Goal: Information Seeking & Learning: Learn about a topic

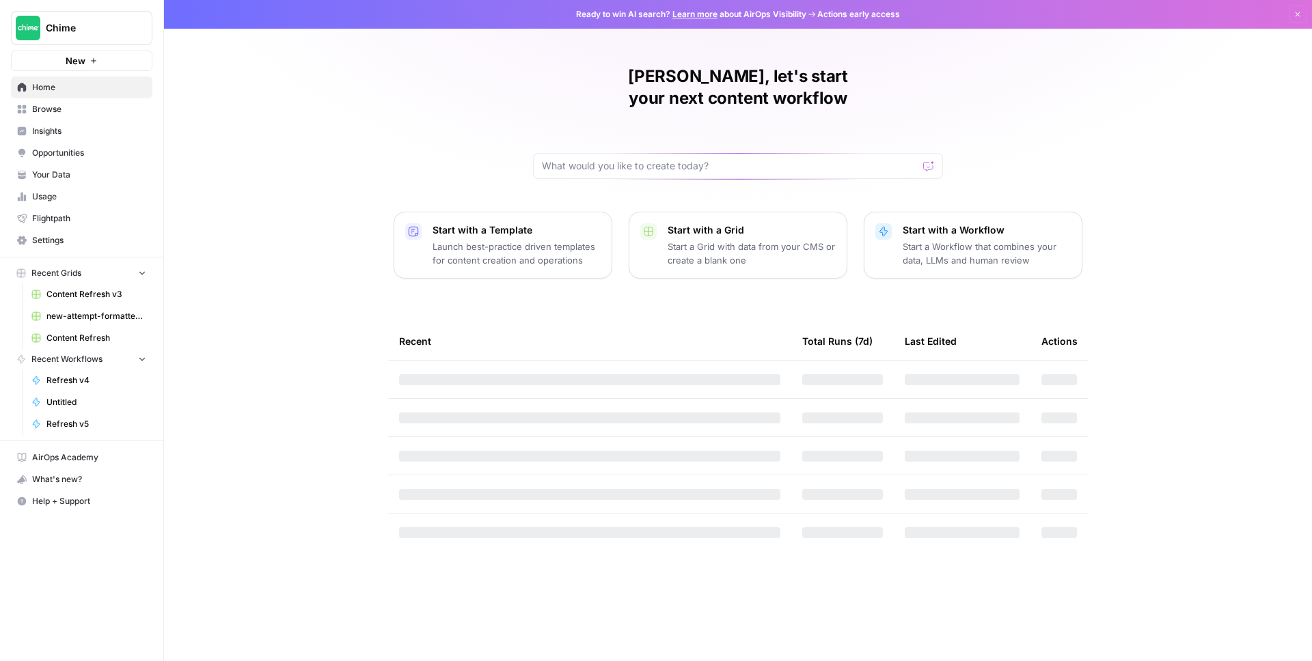
click at [61, 126] on span "Insights" at bounding box center [89, 131] width 114 height 12
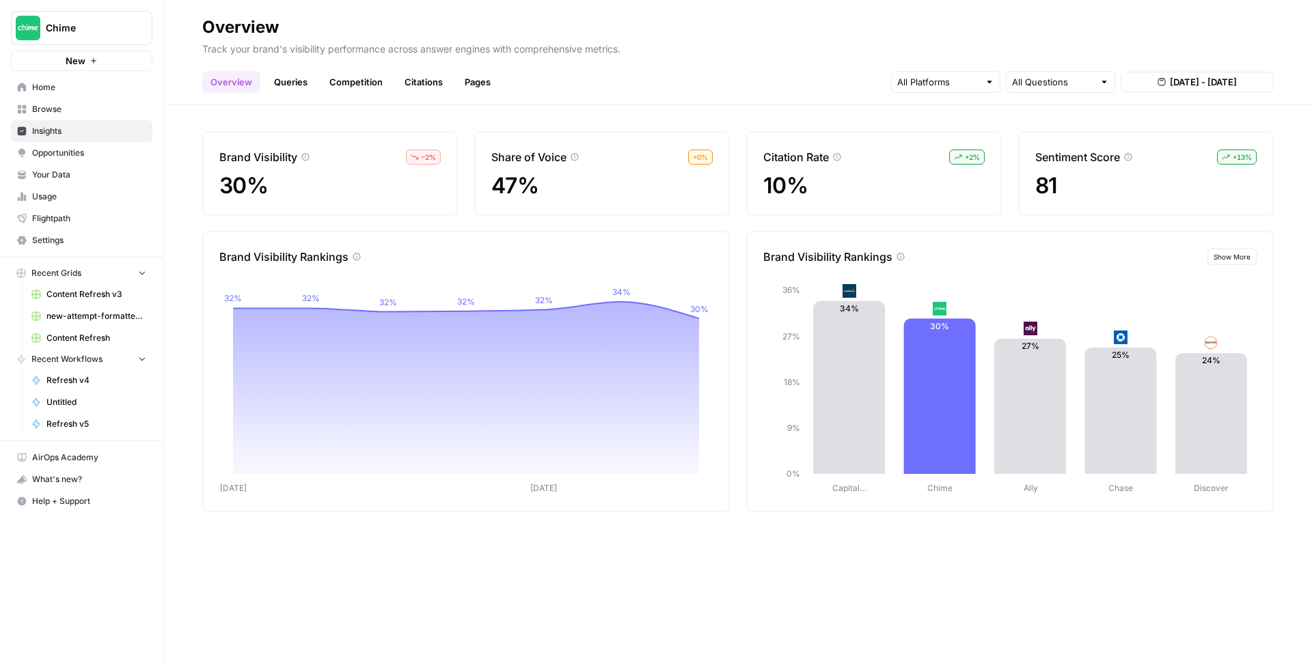
click at [287, 83] on link "Queries" at bounding box center [291, 82] width 50 height 22
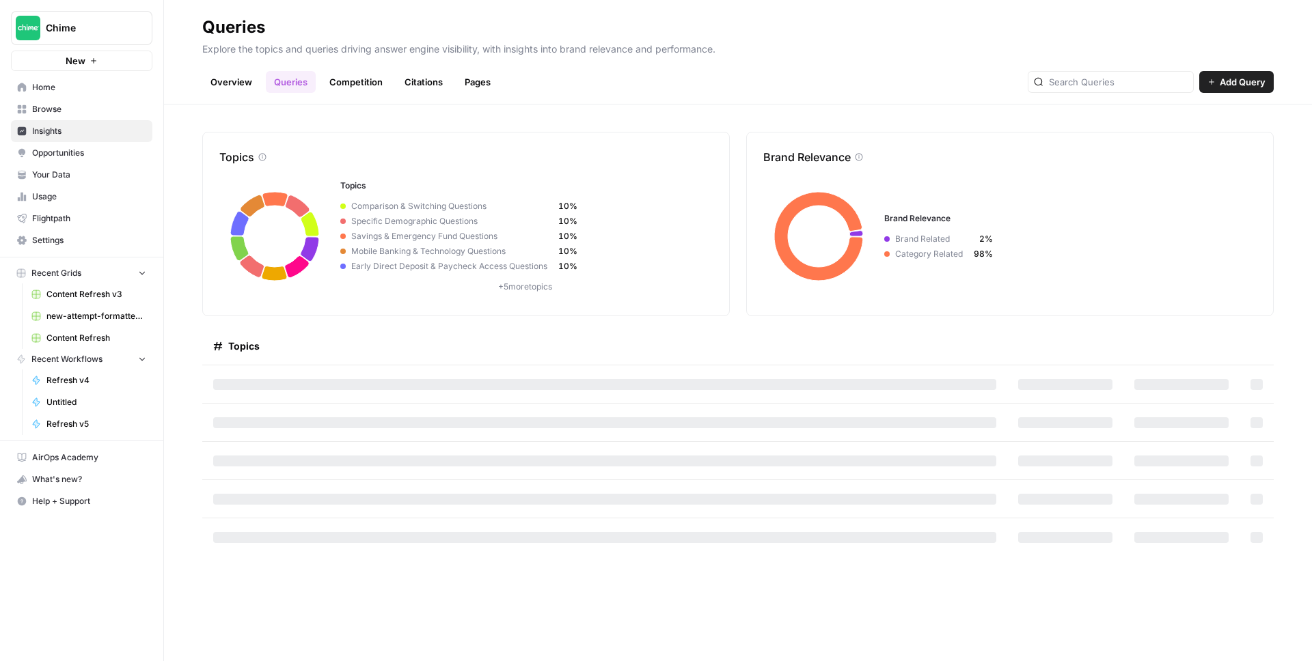
click at [988, 308] on div "Brand Relevance Brand Relevance Brand Related 2% Category Related 98%" at bounding box center [1009, 224] width 527 height 184
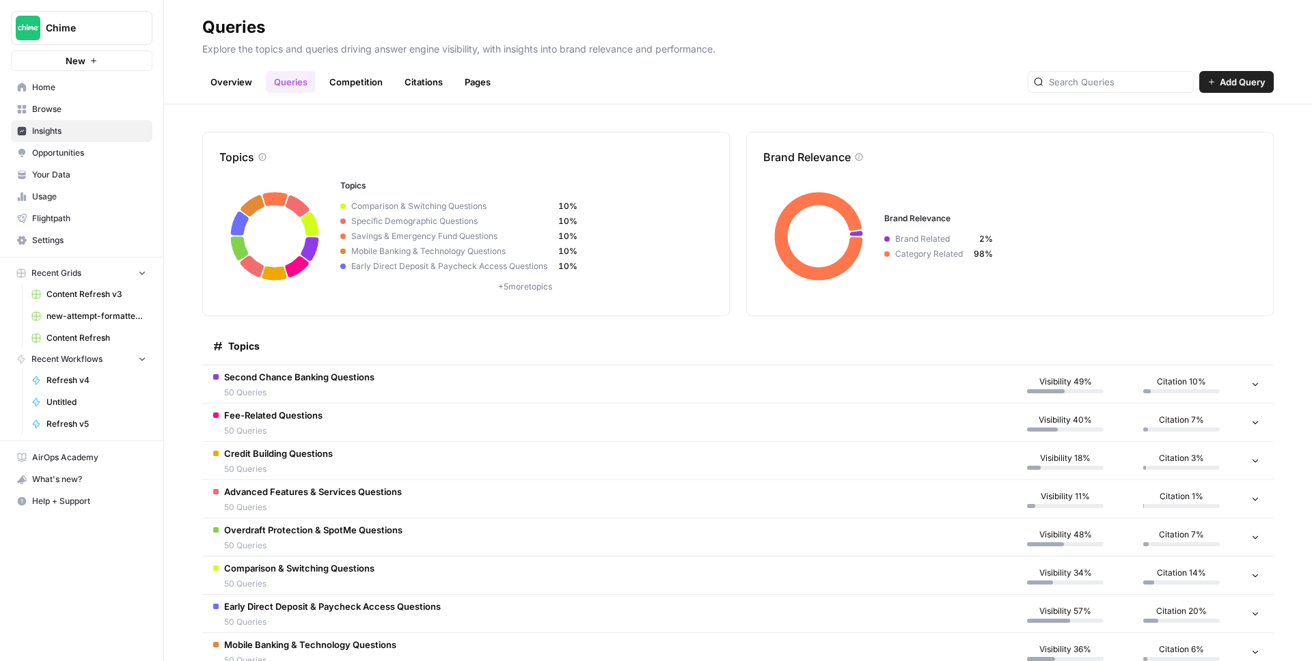
click at [352, 387] on span "50 Queries" at bounding box center [299, 393] width 150 height 12
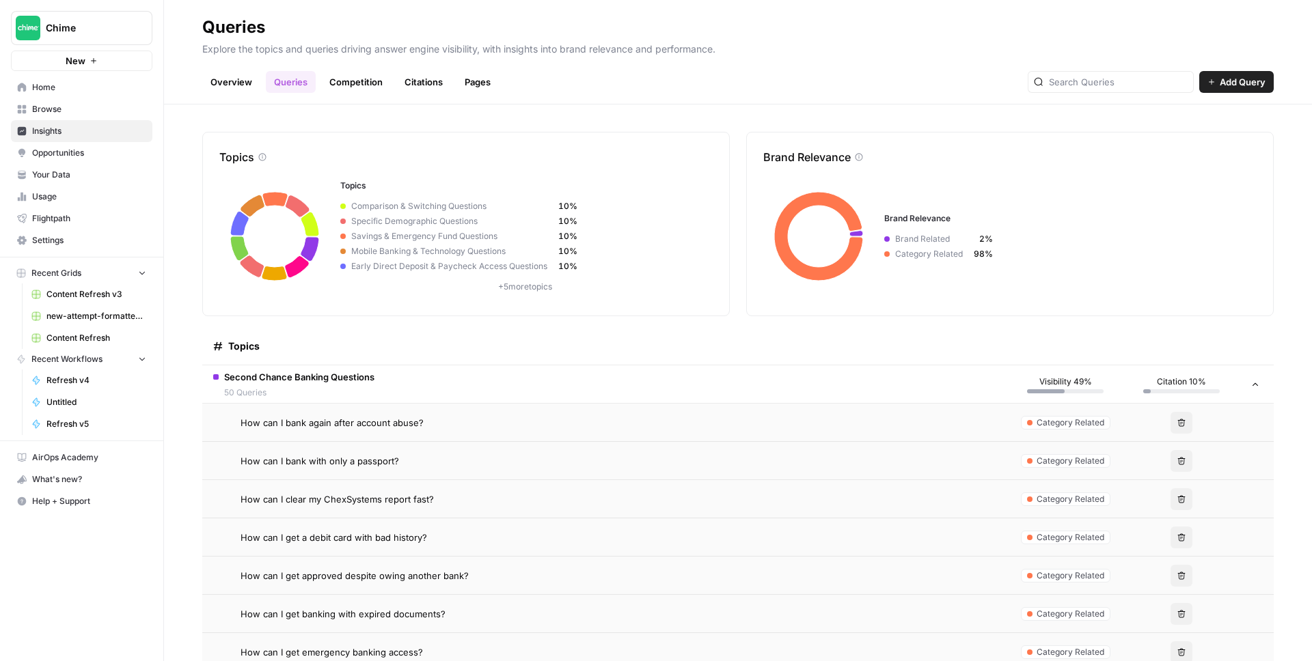
click at [327, 422] on span "How can I bank again after account abuse?" at bounding box center [331, 423] width 183 height 14
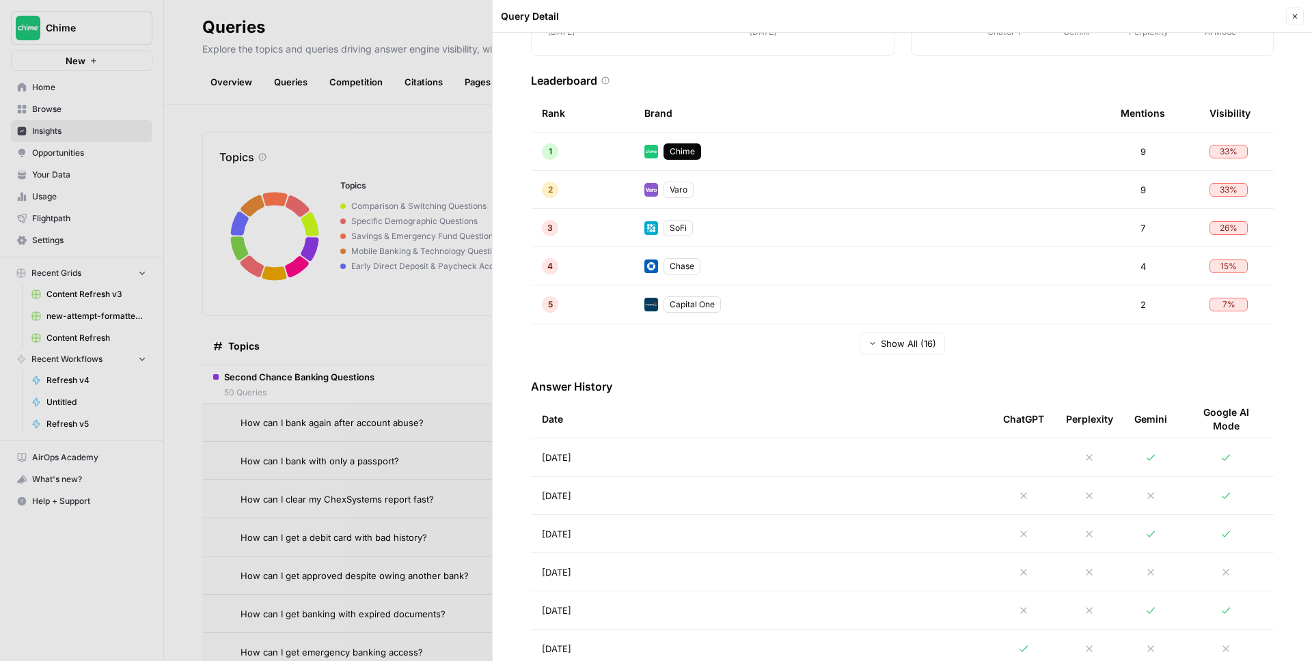
scroll to position [301, 0]
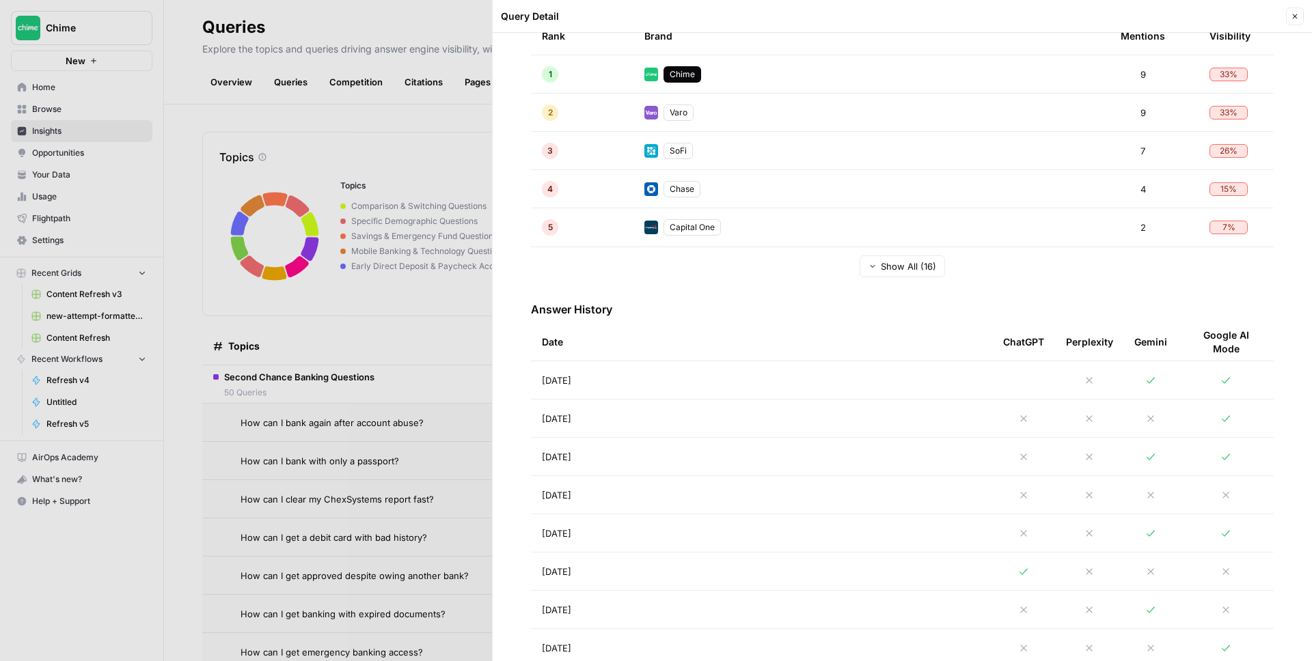
click at [592, 387] on td "[DATE]" at bounding box center [761, 380] width 461 height 38
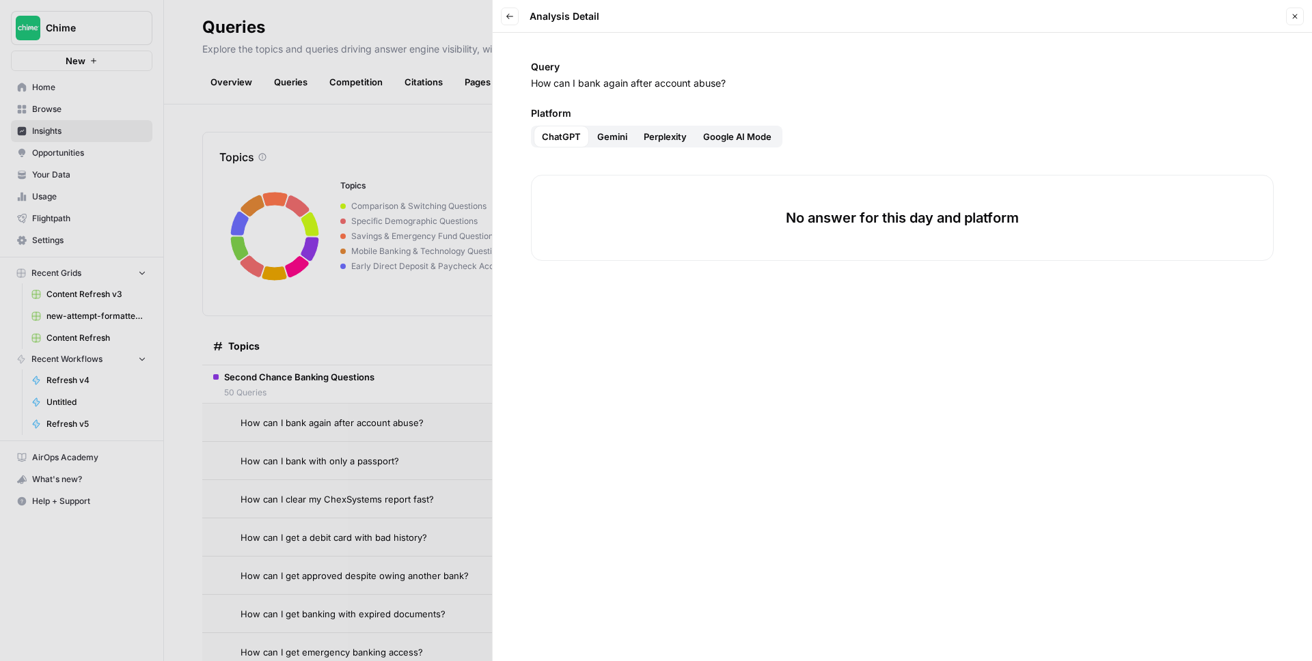
click at [383, 206] on div at bounding box center [656, 330] width 1312 height 661
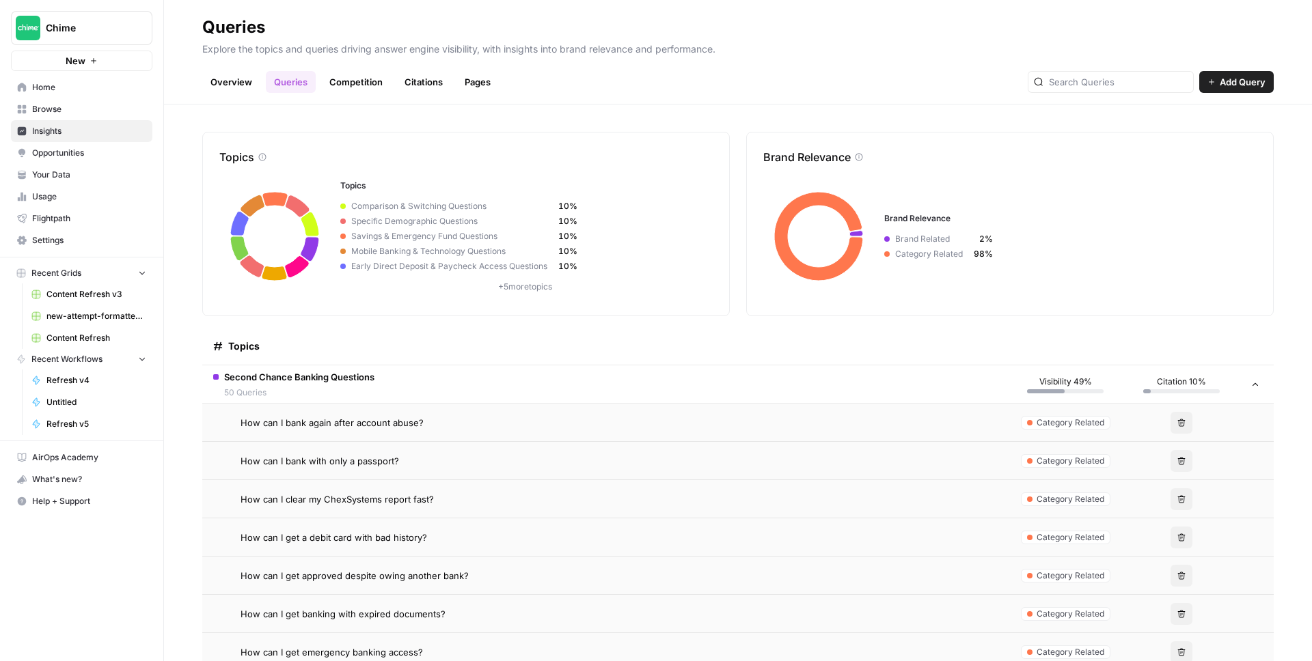
click at [392, 469] on td "How can I bank with only a passport?" at bounding box center [604, 461] width 805 height 38
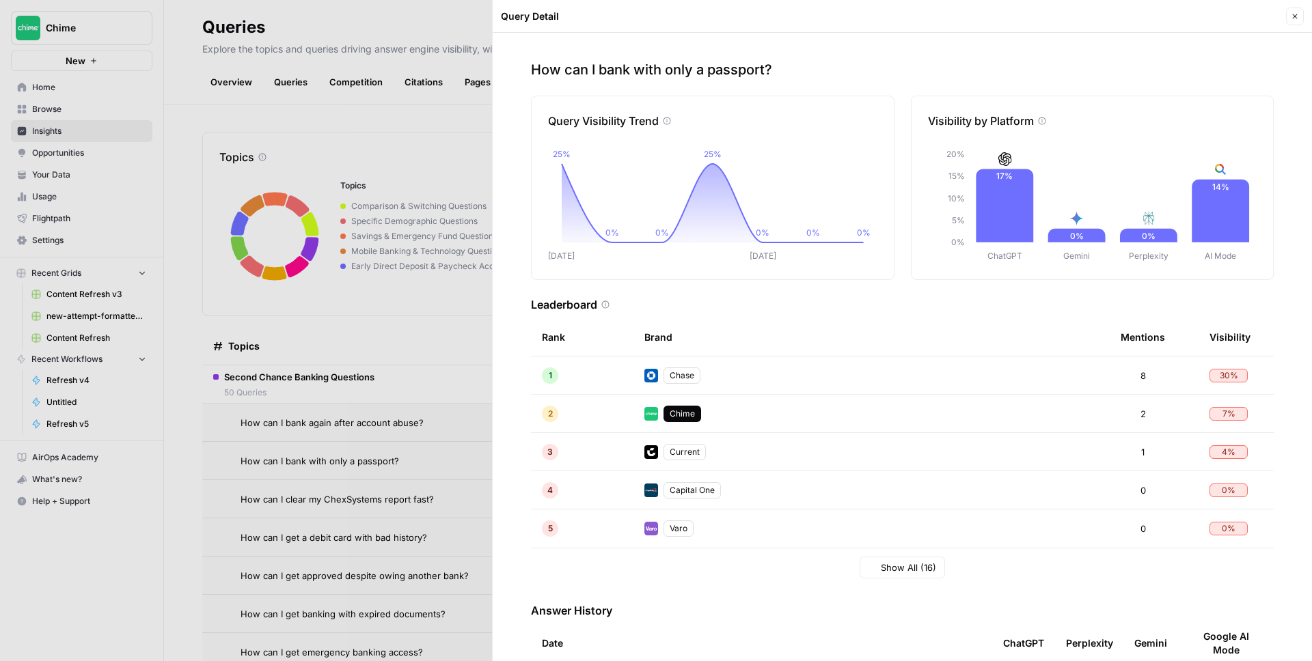
click at [365, 316] on div at bounding box center [656, 330] width 1312 height 661
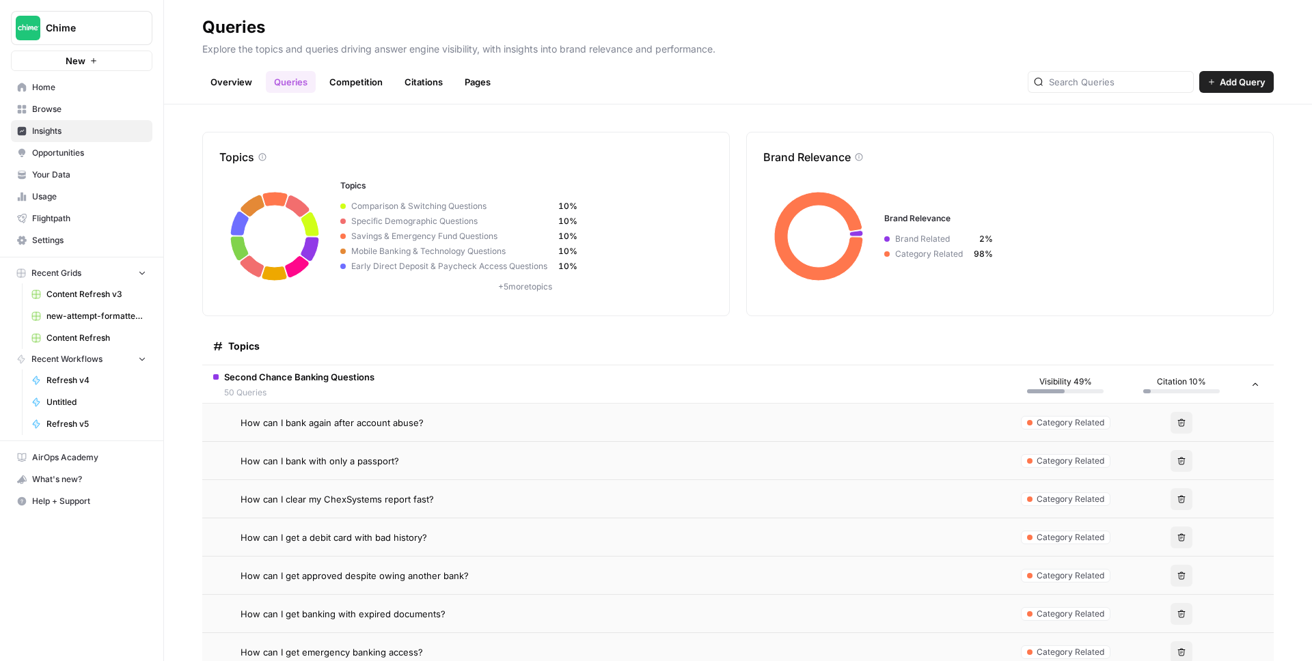
click at [369, 424] on span "How can I bank again after account abuse?" at bounding box center [331, 423] width 183 height 14
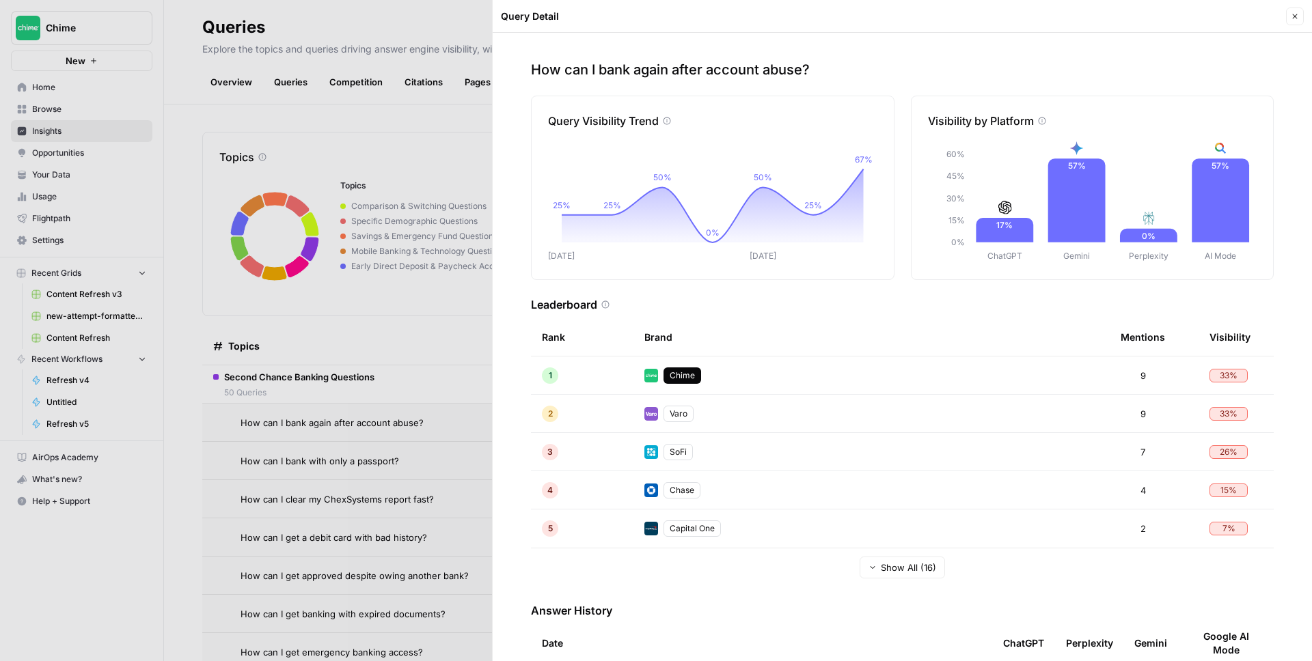
click at [368, 545] on div at bounding box center [656, 330] width 1312 height 661
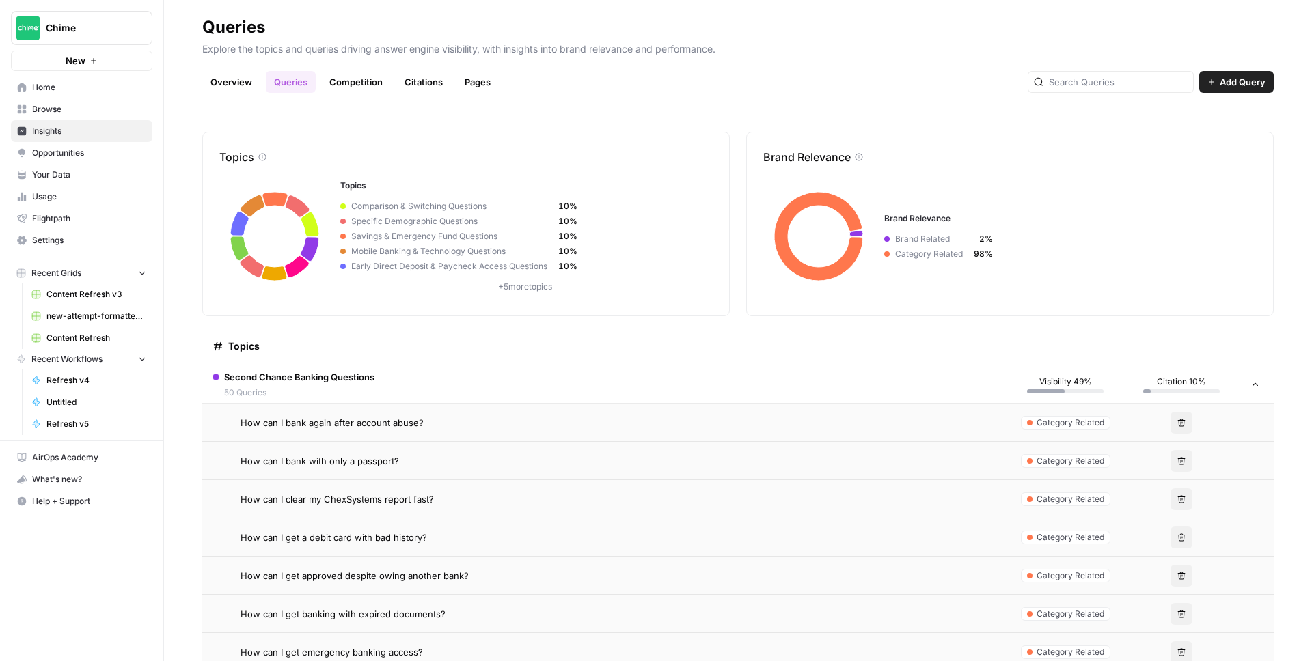
click at [421, 536] on span "How can I get a debit card with bad history?" at bounding box center [333, 538] width 186 height 14
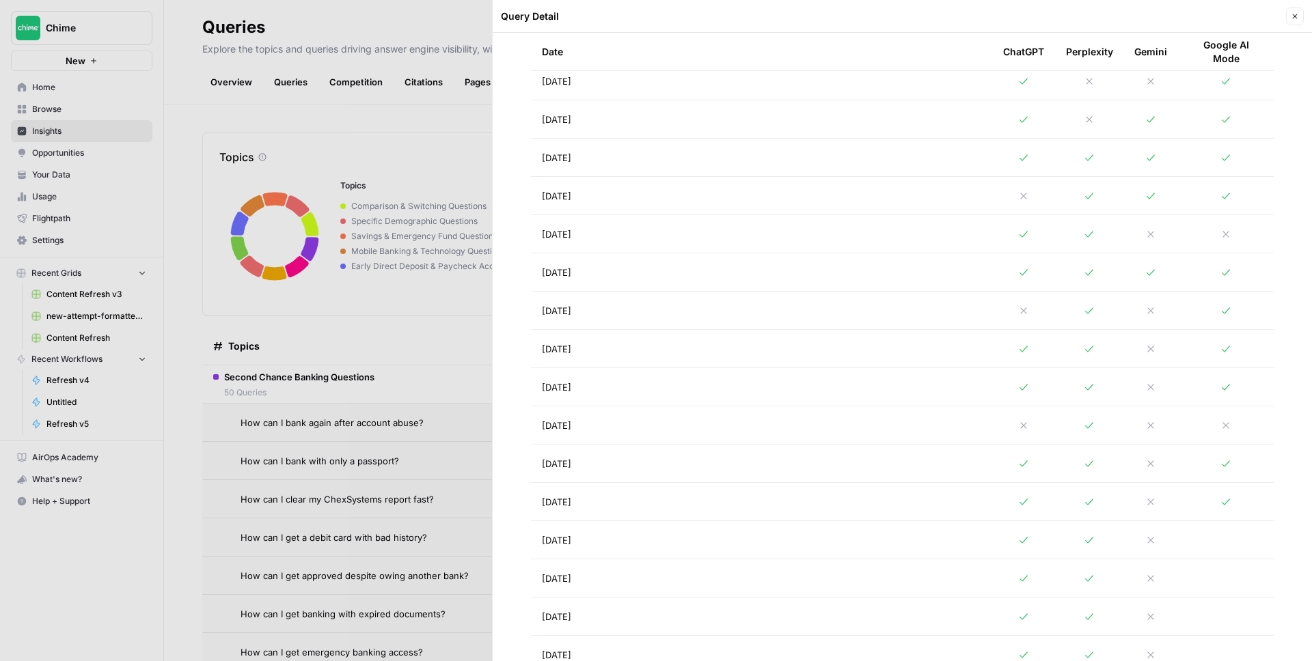
scroll to position [909, 0]
click at [600, 404] on tr "[DATE]" at bounding box center [902, 423] width 743 height 38
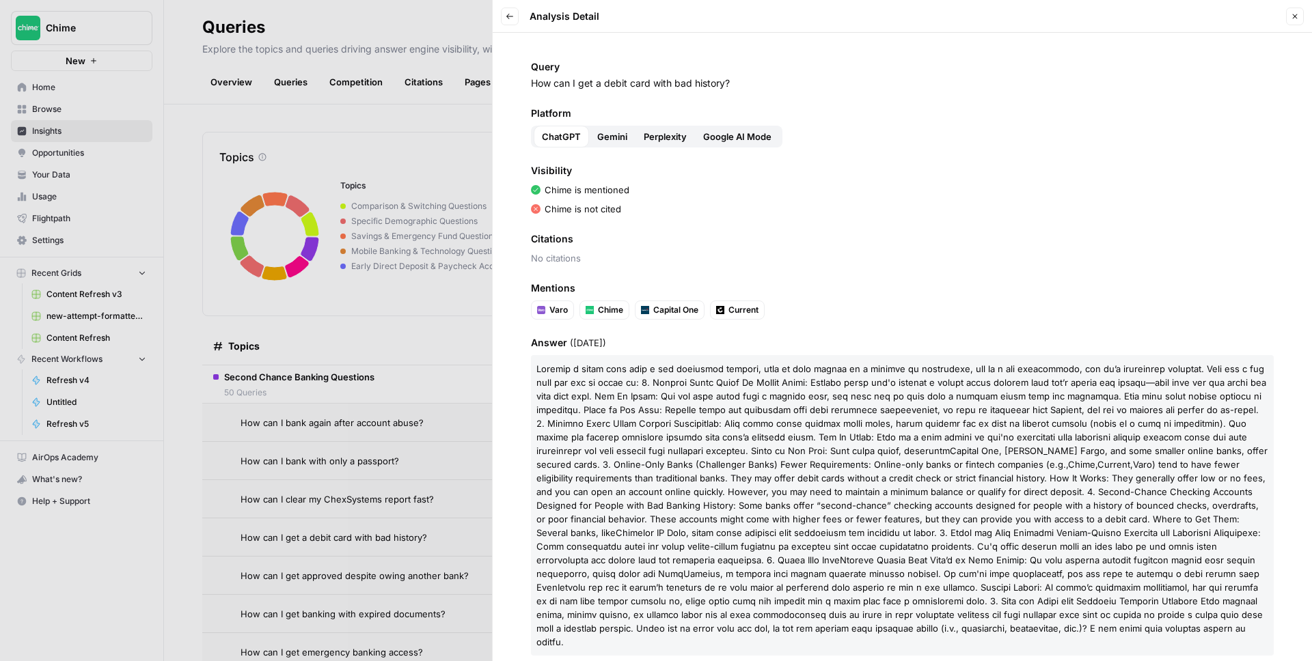
click at [422, 421] on div at bounding box center [656, 330] width 1312 height 661
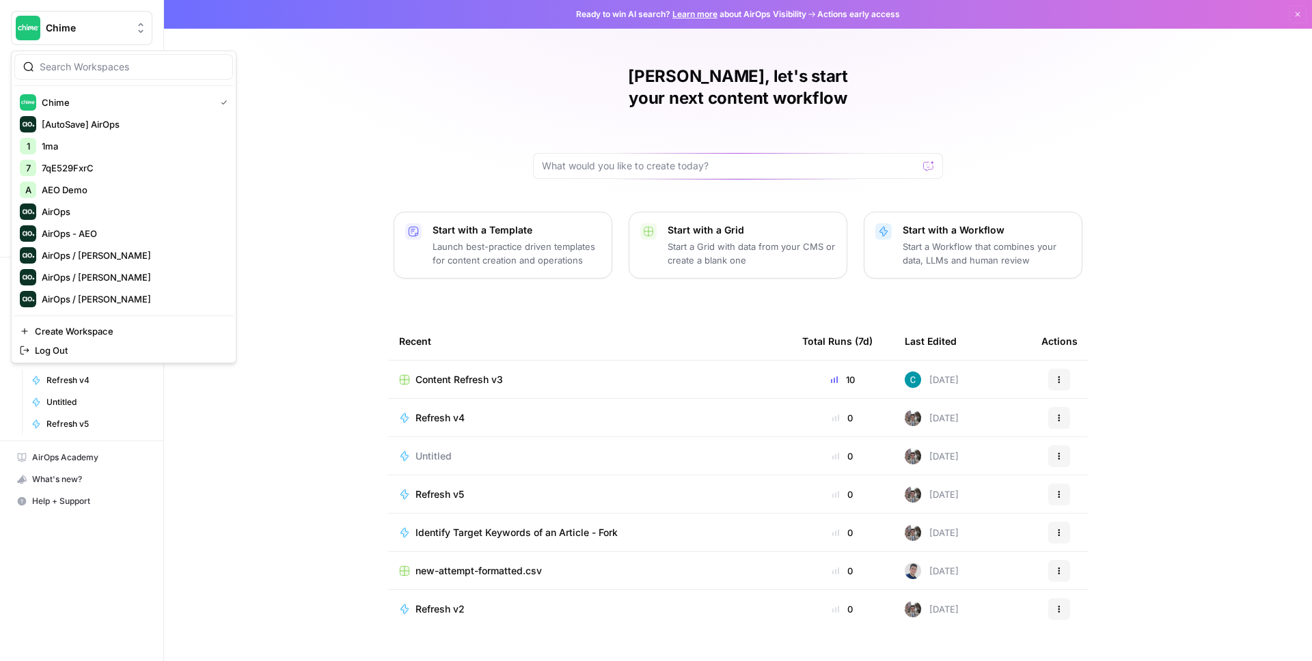
click at [94, 21] on span "Chime" at bounding box center [87, 28] width 83 height 14
click at [343, 138] on div "Berna, let's start your next content workflow Start with a Template Launch best…" at bounding box center [738, 330] width 1148 height 661
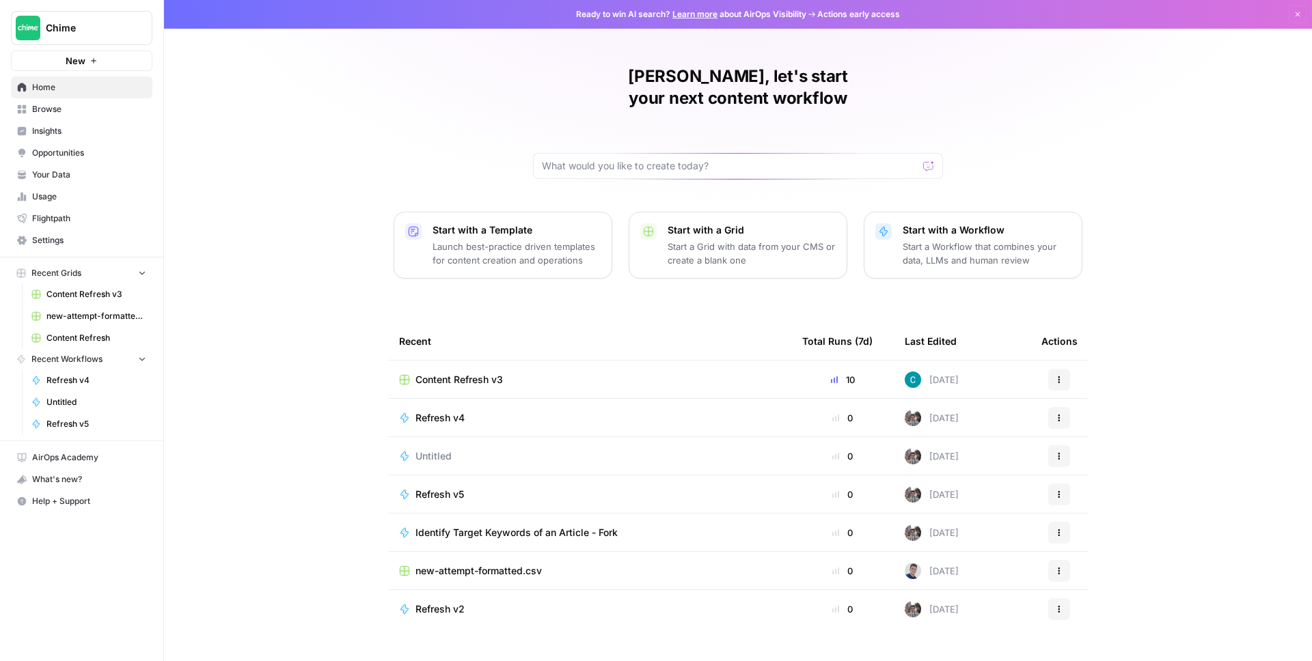
click at [72, 121] on link "Insights" at bounding box center [81, 131] width 141 height 22
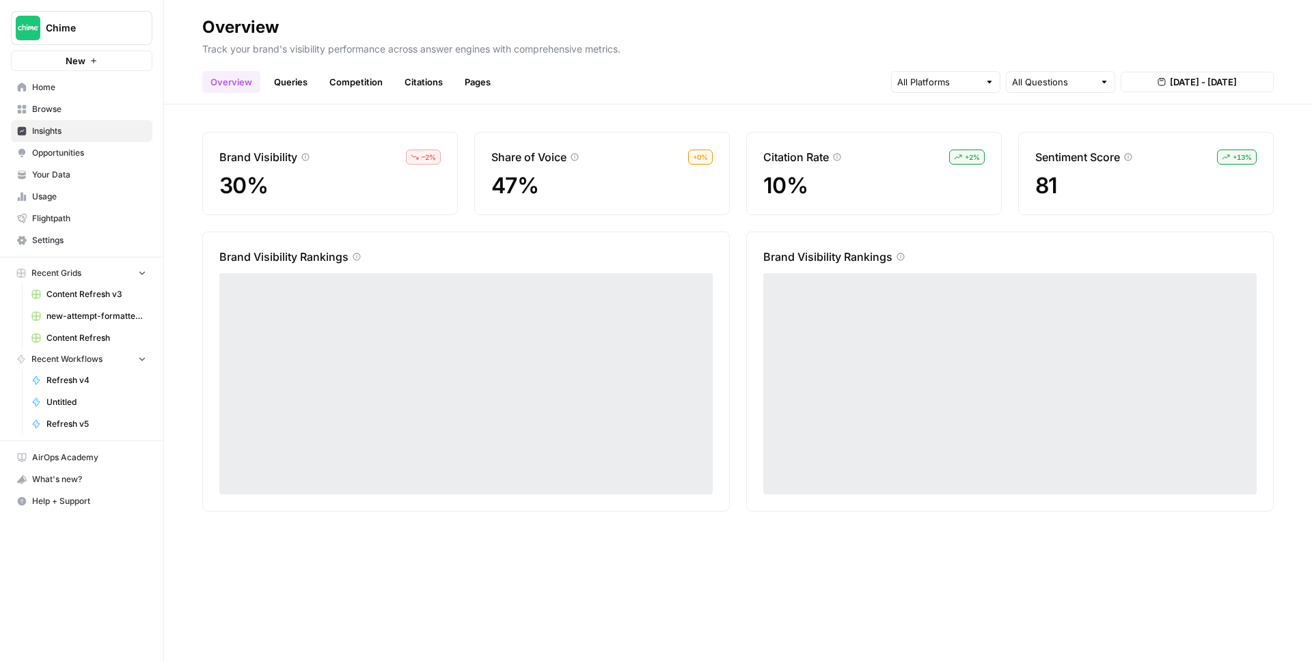
click at [298, 77] on link "Queries" at bounding box center [291, 82] width 50 height 22
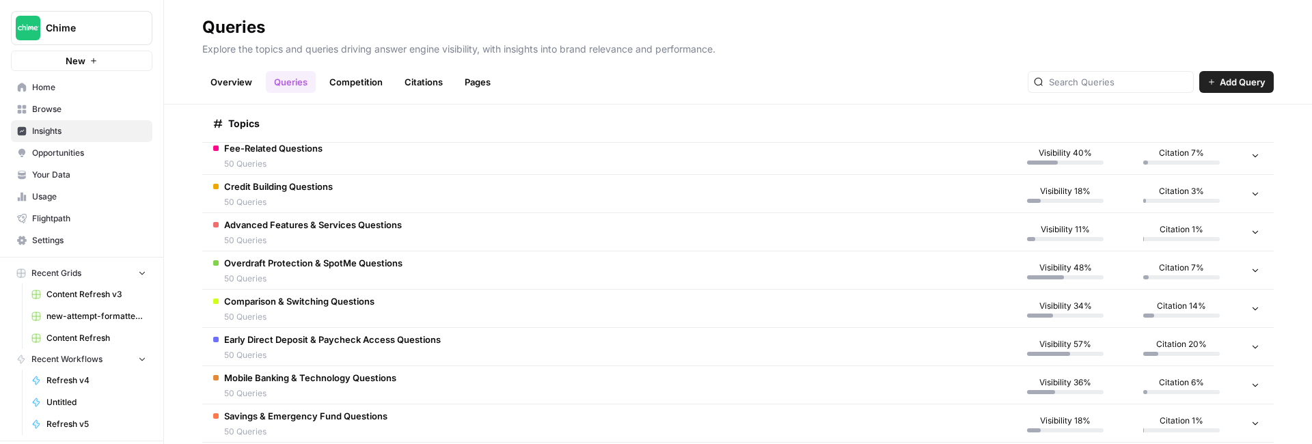
scroll to position [273, 0]
